Goal: Task Accomplishment & Management: Manage account settings

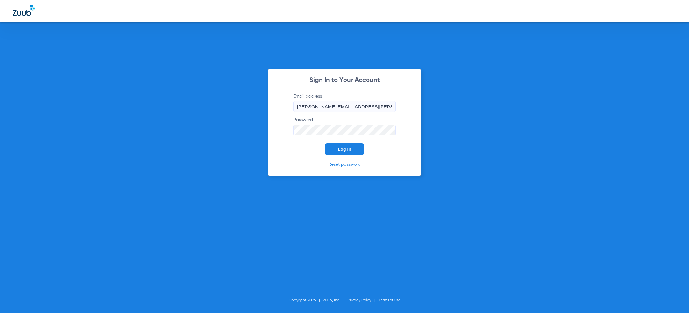
click at [228, 106] on div "Sign In to Your Account Email address [PERSON_NAME][EMAIL_ADDRESS][PERSON_NAME]…" at bounding box center [344, 156] width 689 height 313
click at [155, 141] on div "Sign In to Your Account Email address [PERSON_NAME][EMAIL_ADDRESS][PERSON_NAME]…" at bounding box center [344, 156] width 689 height 313
click at [338, 149] on span "Log In" at bounding box center [344, 149] width 13 height 5
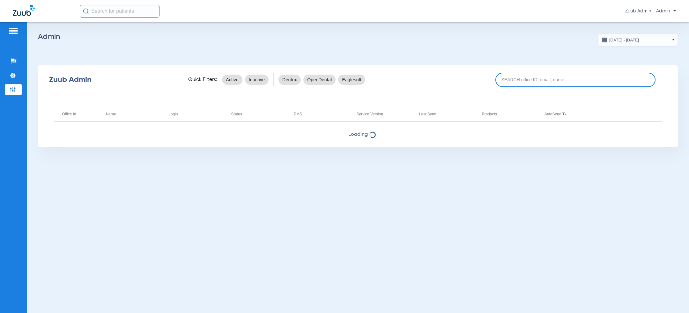
click at [536, 82] on input at bounding box center [575, 80] width 160 height 14
type input "[PERSON_NAME]"
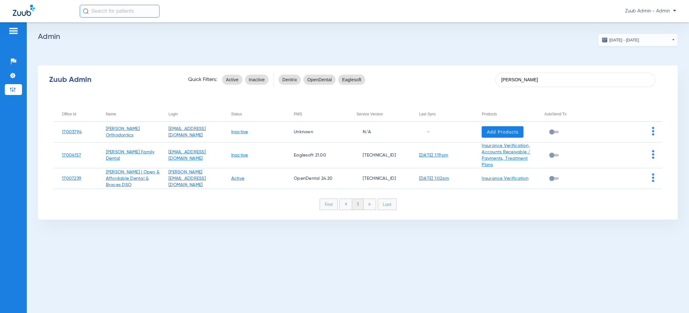
click at [467, 32] on div "[DATE] - [DATE] [DATE] Su Mo Tu We Th Fr Sa 27 28 29 30 31 1 2 3 4 5 6 7 8 9 10…" at bounding box center [358, 167] width 662 height 291
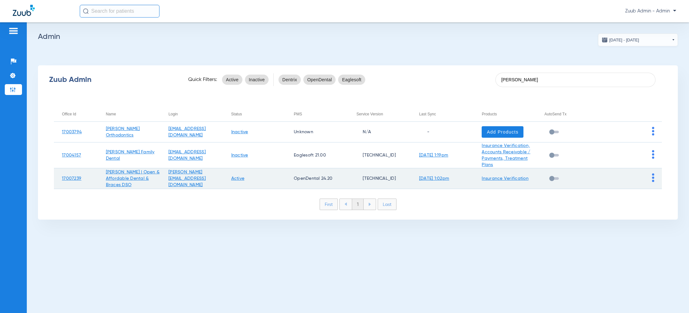
click at [654, 177] on img at bounding box center [653, 177] width 2 height 9
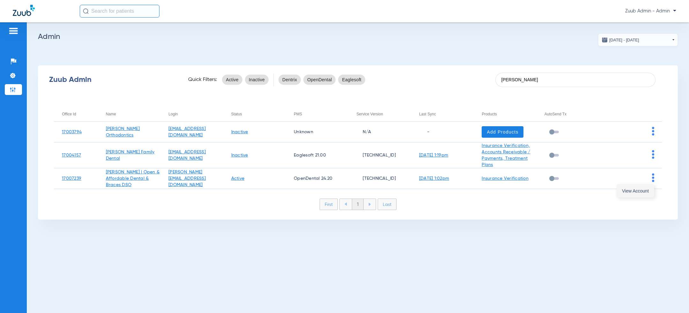
click at [639, 192] on span "View Account" at bounding box center [635, 191] width 27 height 4
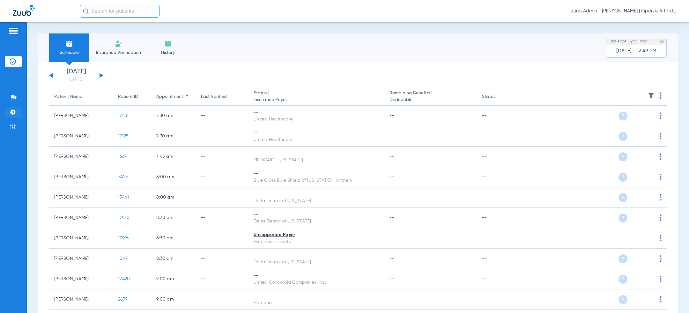
click at [15, 111] on img at bounding box center [13, 112] width 6 height 6
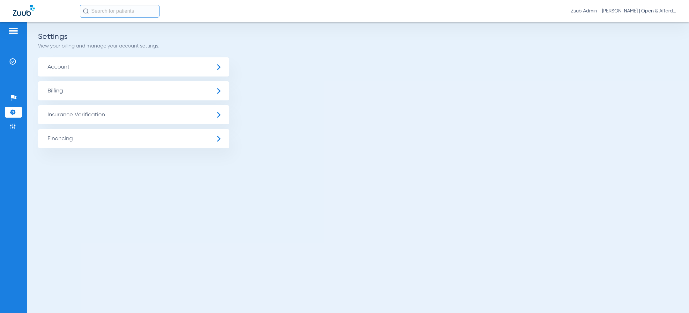
click at [76, 111] on span "Insurance Verification" at bounding box center [133, 114] width 191 height 19
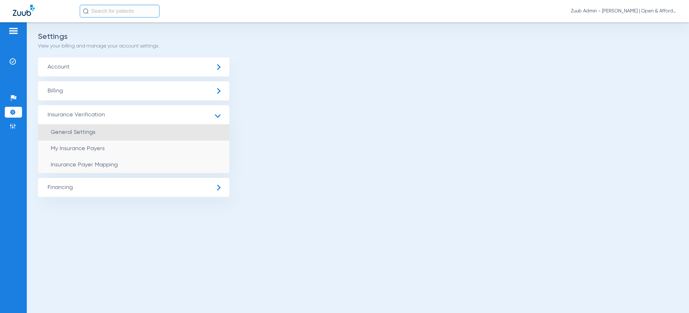
click at [79, 131] on span "General Settings" at bounding box center [73, 132] width 45 height 6
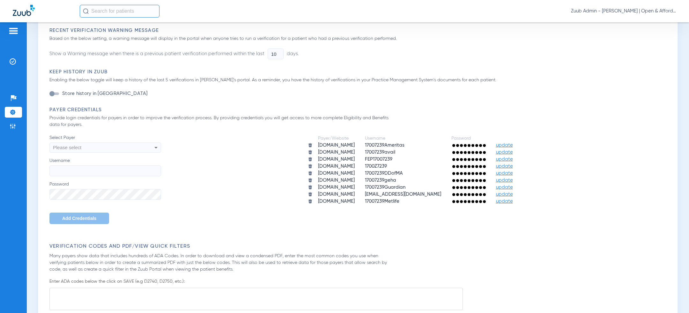
scroll to position [227, 0]
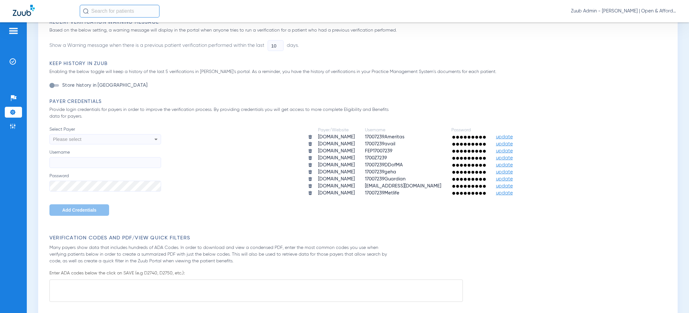
click at [134, 134] on div "Please select" at bounding box center [95, 139] width 84 height 11
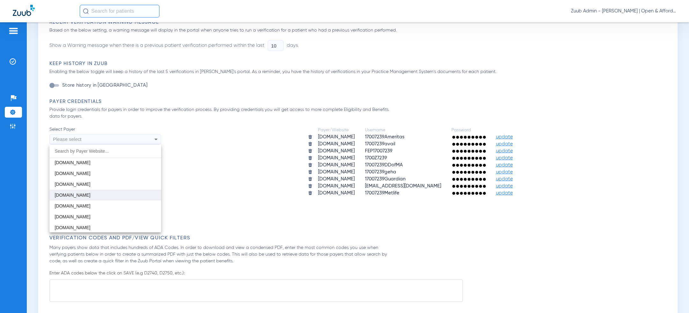
scroll to position [110, 0]
click at [114, 194] on mat-option "[DOMAIN_NAME]" at bounding box center [105, 194] width 112 height 11
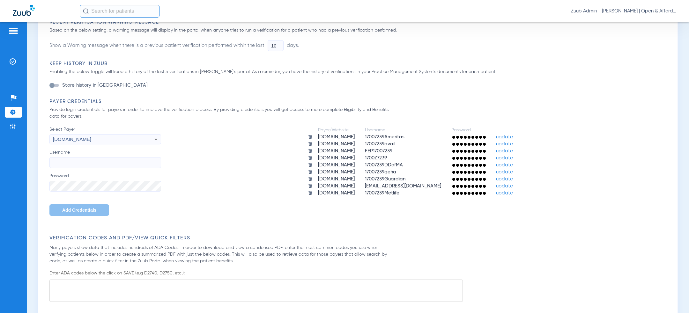
click at [107, 161] on input "Username" at bounding box center [105, 162] width 112 height 11
paste input "deltabennett"
type input "deltabennett"
click at [74, 209] on span "Add Credentials" at bounding box center [79, 210] width 34 height 5
click at [116, 136] on div "Please select" at bounding box center [95, 139] width 84 height 11
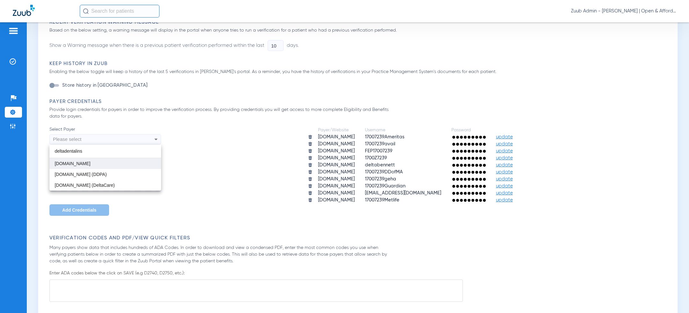
type input "deltadentalins"
click at [105, 163] on mat-option "[DOMAIN_NAME]" at bounding box center [105, 163] width 112 height 11
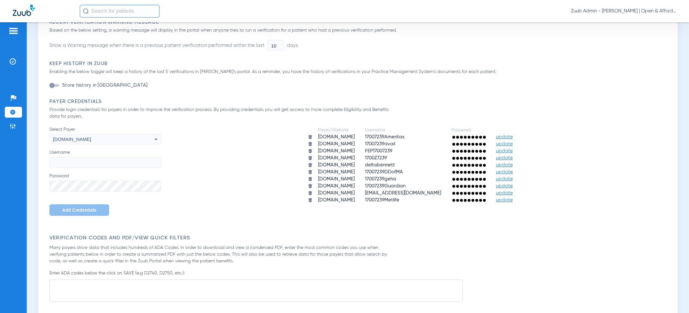
click at [106, 136] on div "[DOMAIN_NAME]" at bounding box center [95, 139] width 84 height 11
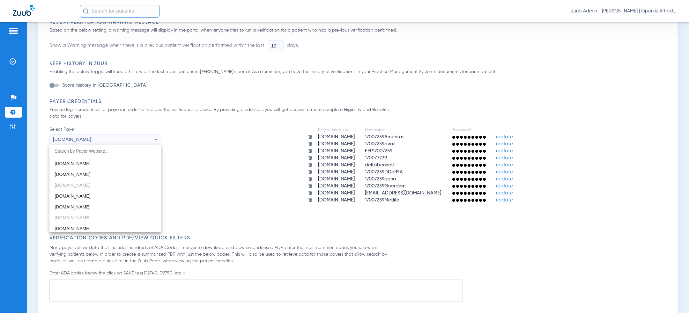
scroll to position [121, 0]
click at [187, 155] on div at bounding box center [344, 156] width 689 height 313
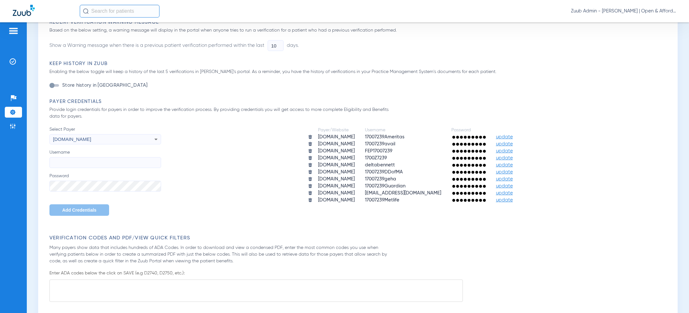
click at [102, 168] on div "Select Payer [DOMAIN_NAME] Username Password Add Credentials" at bounding box center [105, 171] width 112 height 90
click at [102, 163] on input "Username" at bounding box center [105, 162] width 112 height 11
type input "deltabennett"
click at [68, 209] on span "Add Credentials" at bounding box center [79, 210] width 34 height 5
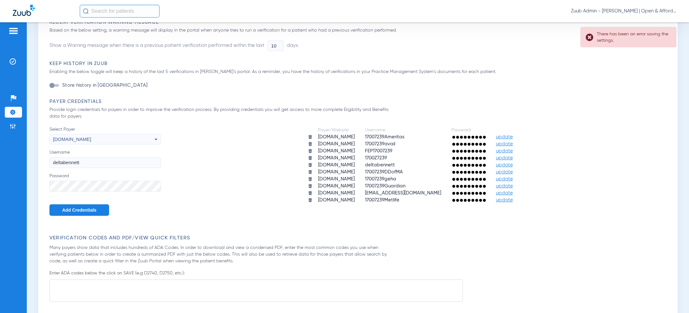
click at [194, 161] on div "Payer/Website Username Password [DOMAIN_NAME] 17007239Ameritas update [DOMAIN_N…" at bounding box center [415, 165] width 508 height 78
